Goal: Communication & Community: Ask a question

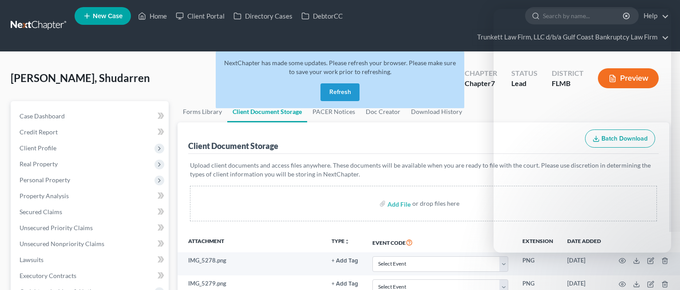
select select "4"
select select "9"
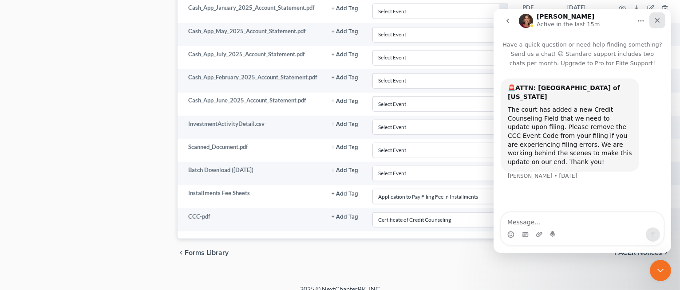
click at [654, 20] on icon "Close" at bounding box center [656, 20] width 7 height 7
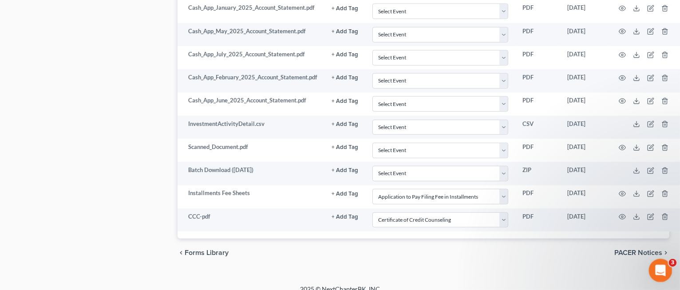
click at [658, 272] on icon "Open Intercom Messenger" at bounding box center [659, 269] width 15 height 15
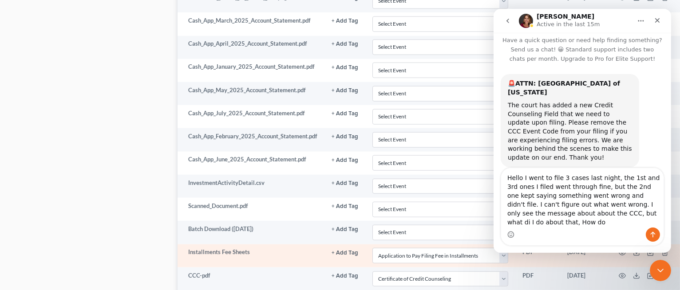
scroll to position [13, 0]
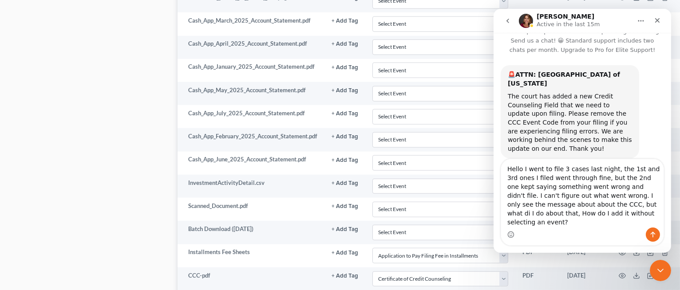
type textarea "Hello I went to file 3 cases last night, the 1st and 3rd ones I filed went thro…"
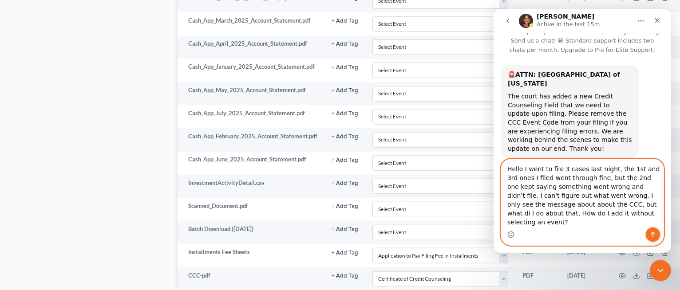
click at [653, 233] on icon "Send a message…" at bounding box center [652, 235] width 5 height 6
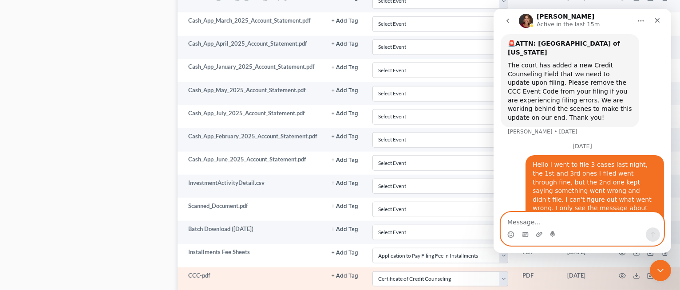
scroll to position [59, 0]
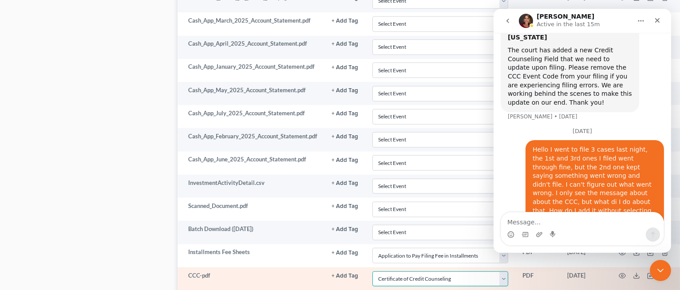
click at [505, 272] on select "Select Event 20 Largest Unsecured Creditors Amended Chapter 13 Plan Amended Cre…" at bounding box center [440, 280] width 136 height 16
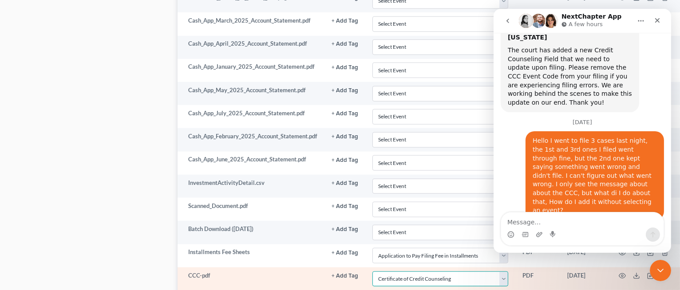
scroll to position [142, 0]
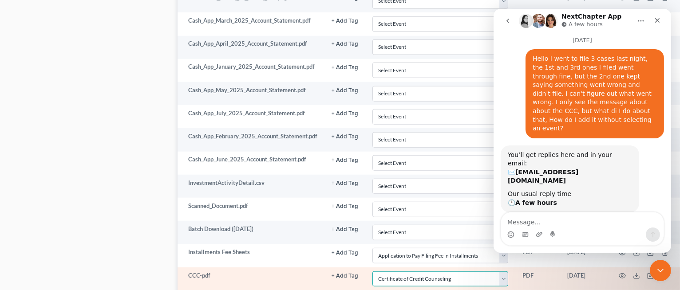
click at [372, 272] on select "Select Event 20 Largest Unsecured Creditors Amended Chapter 13 Plan Amended Cre…" at bounding box center [440, 280] width 136 height 16
click at [501, 272] on select "Select Event 20 Largest Unsecured Creditors Amended Chapter 13 Plan Amended Cre…" at bounding box center [440, 280] width 136 height 16
select select
click at [372, 272] on select "Select Event 20 Largest Unsecured Creditors Amended Chapter 13 Plan Amended Cre…" at bounding box center [440, 280] width 136 height 16
